Goal: Task Accomplishment & Management: Use online tool/utility

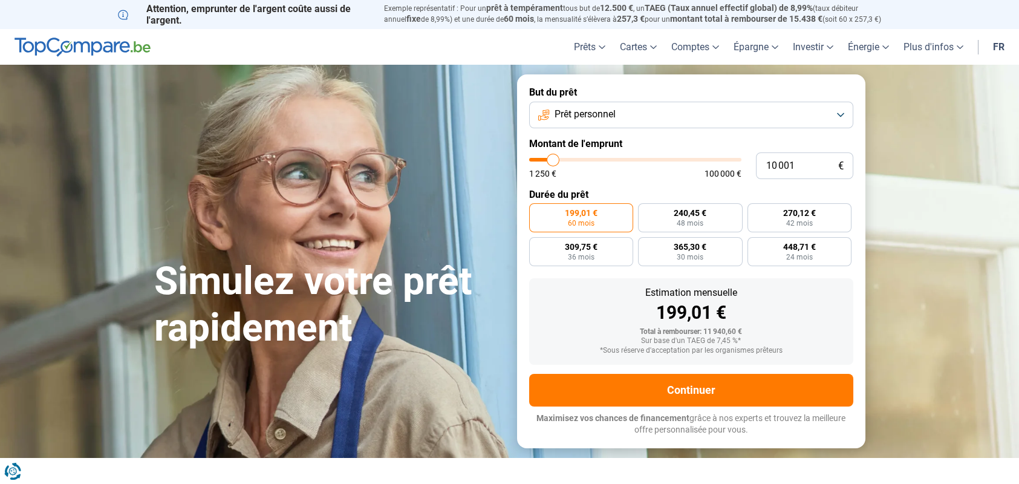
click at [842, 114] on button "Prêt personnel" at bounding box center [691, 115] width 324 height 27
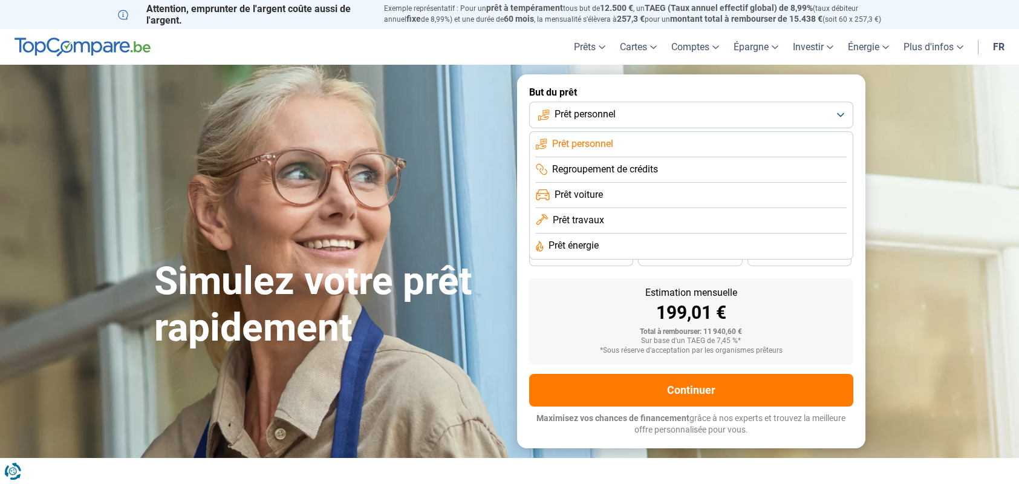
click at [591, 219] on span "Prêt travaux" at bounding box center [578, 219] width 51 height 13
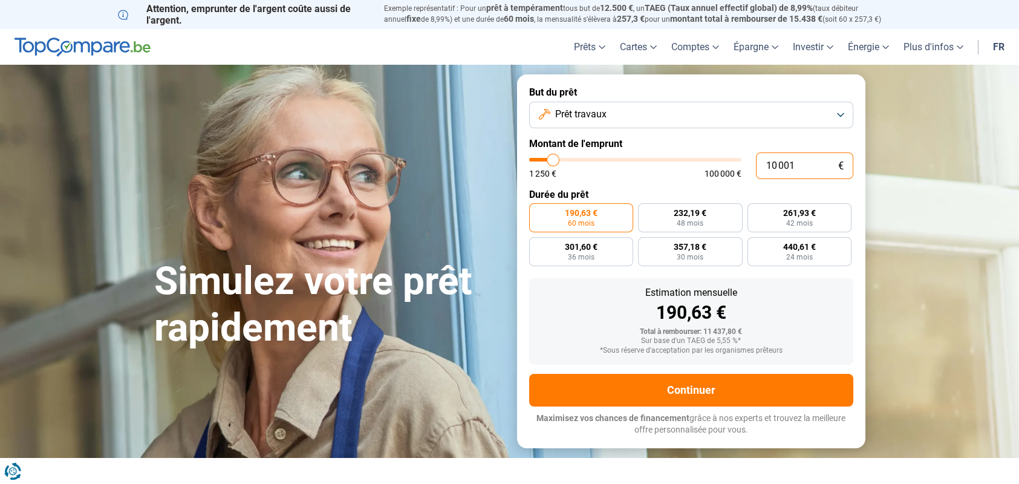
click at [797, 166] on input "10 001" at bounding box center [804, 165] width 97 height 27
type input "1 000"
type input "1250"
type input "100"
type input "1250"
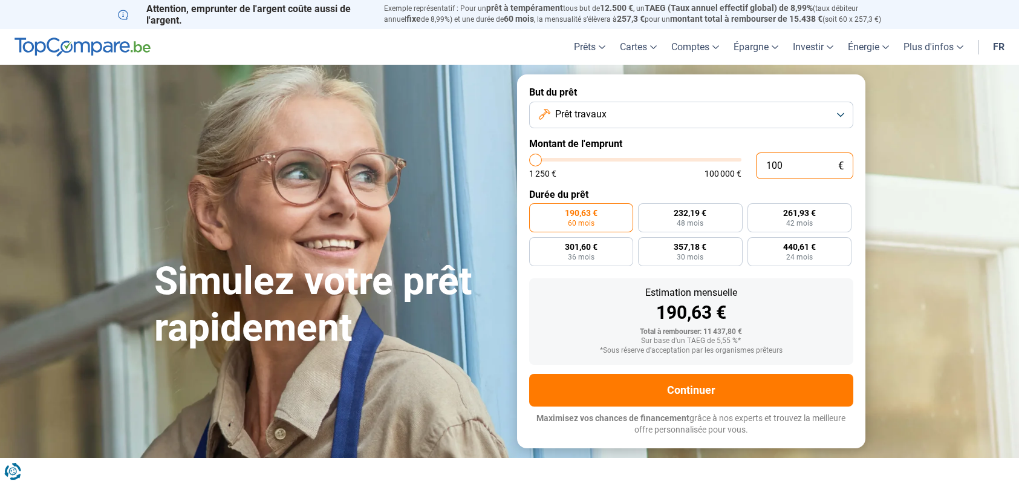
type input "10"
type input "1250"
type input "1"
type input "1250"
type input "0"
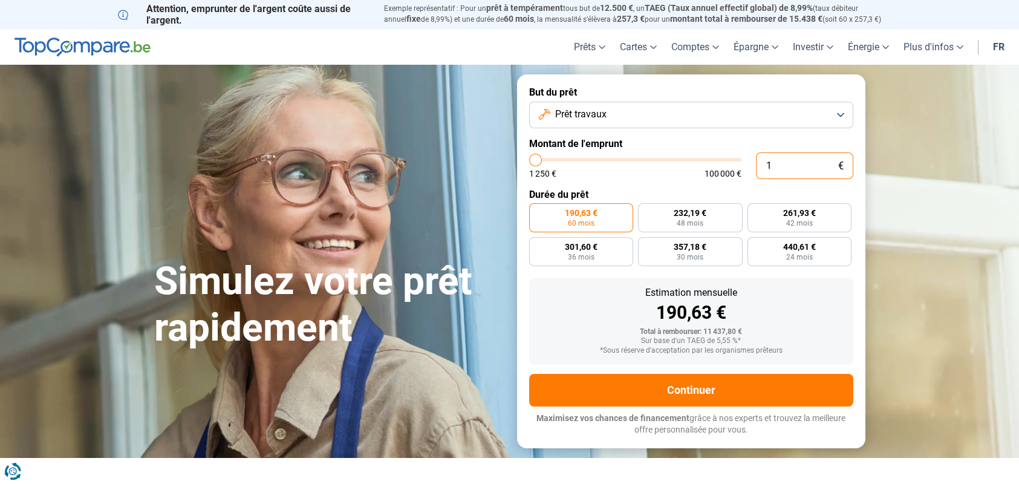
type input "1250"
type input "5"
type input "1250"
type input "50"
type input "1250"
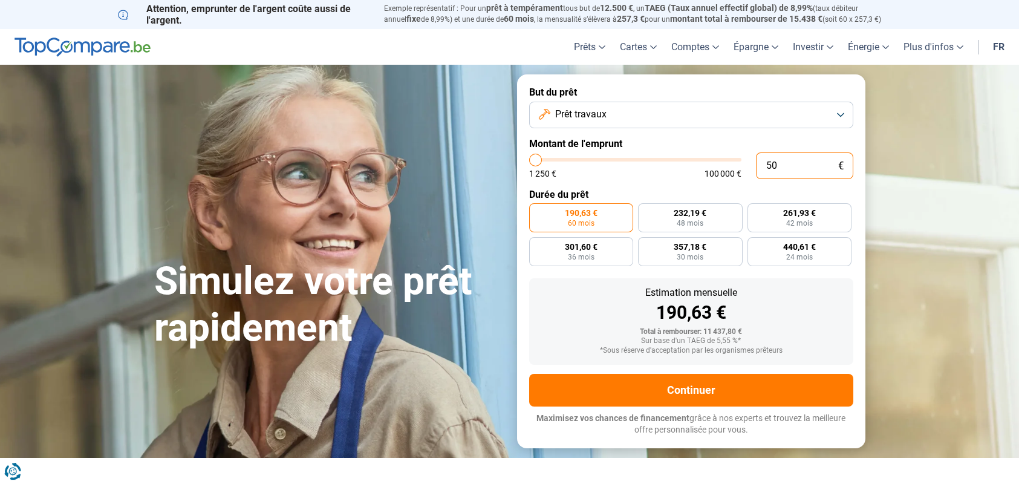
type input "500"
type input "1250"
type input "5 000"
type input "5000"
type input "50 000"
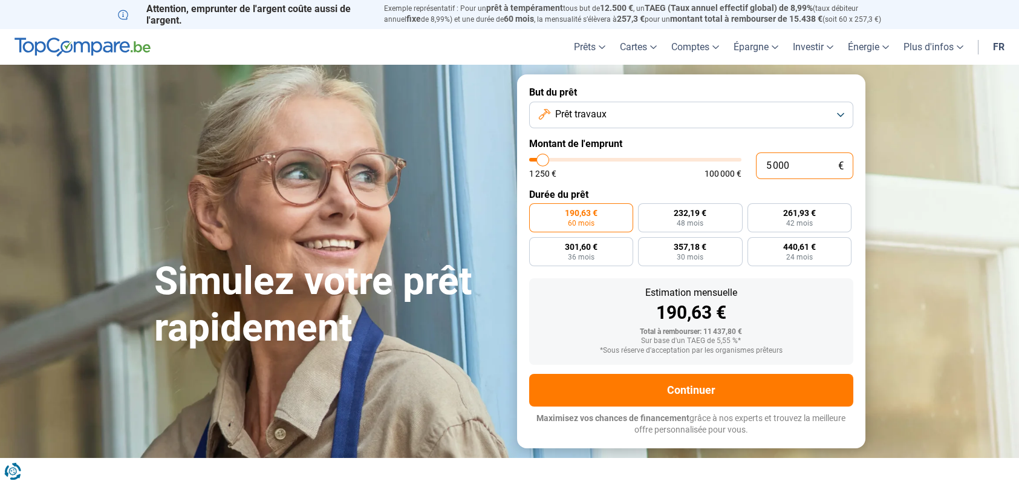
type input "50000"
radio input "false"
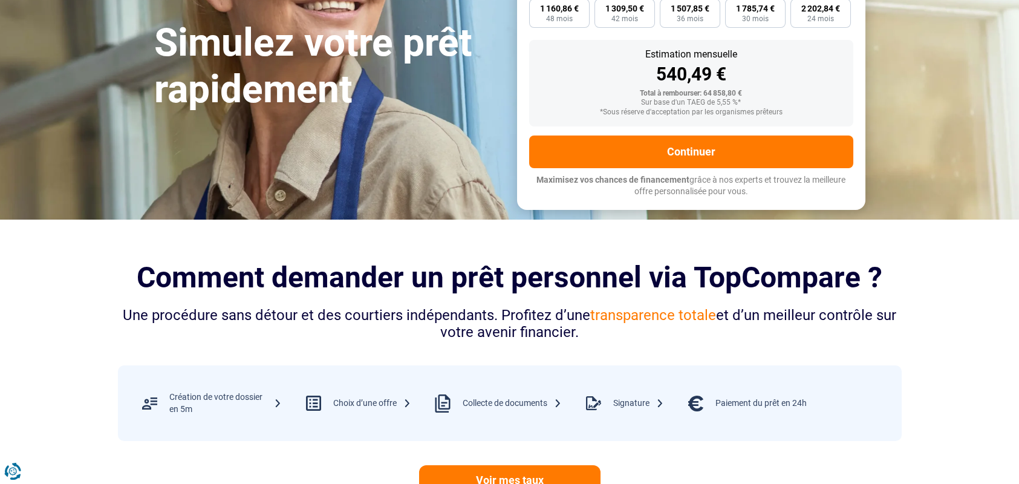
scroll to position [363, 0]
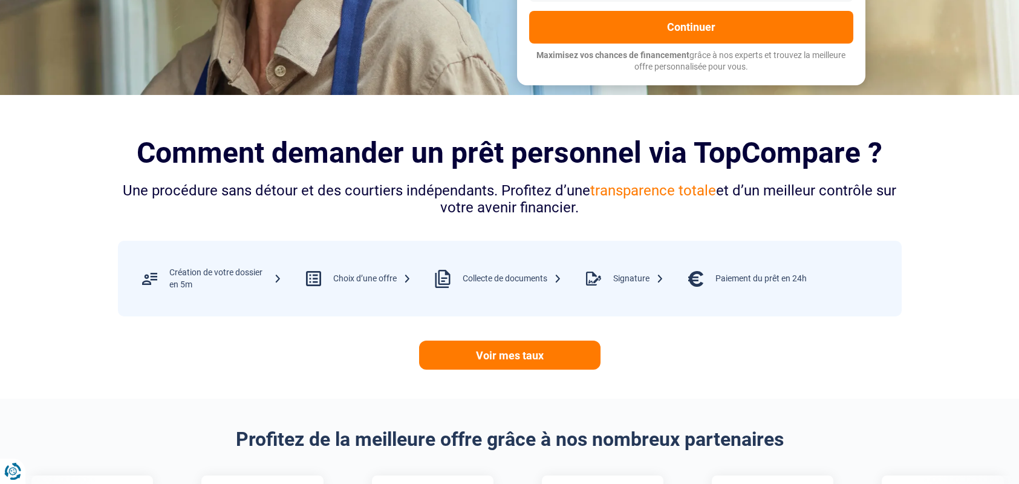
type input "50 000"
